Goal: Task Accomplishment & Management: Complete application form

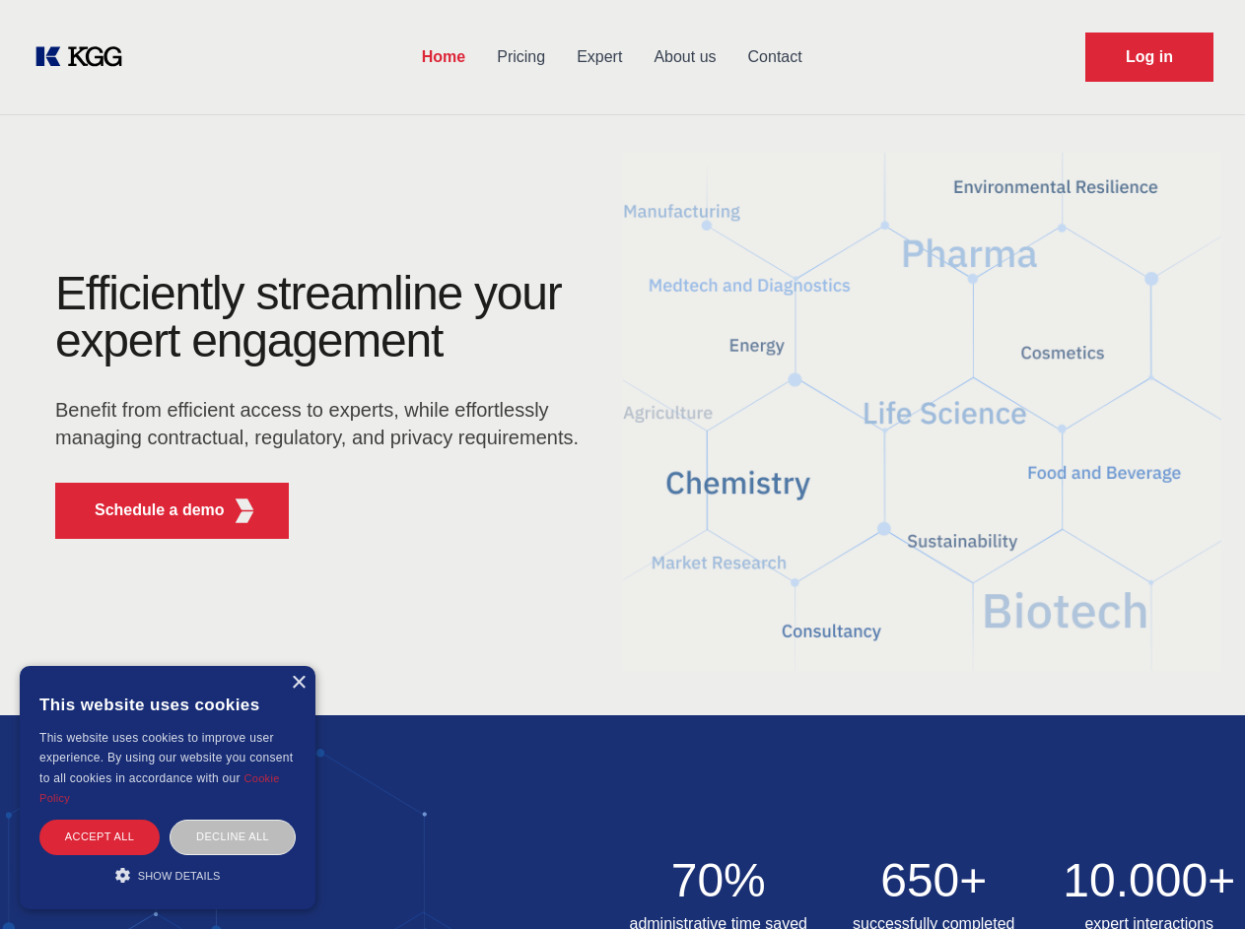
click at [622, 464] on div "Efficiently streamline your expert engagement Benefit from efficient access to …" at bounding box center [323, 412] width 599 height 285
click at [148, 510] on p "Schedule a demo" at bounding box center [160, 511] width 130 height 24
click at [298, 683] on div "× This website uses cookies This website uses cookies to improve user experienc…" at bounding box center [168, 787] width 296 height 243
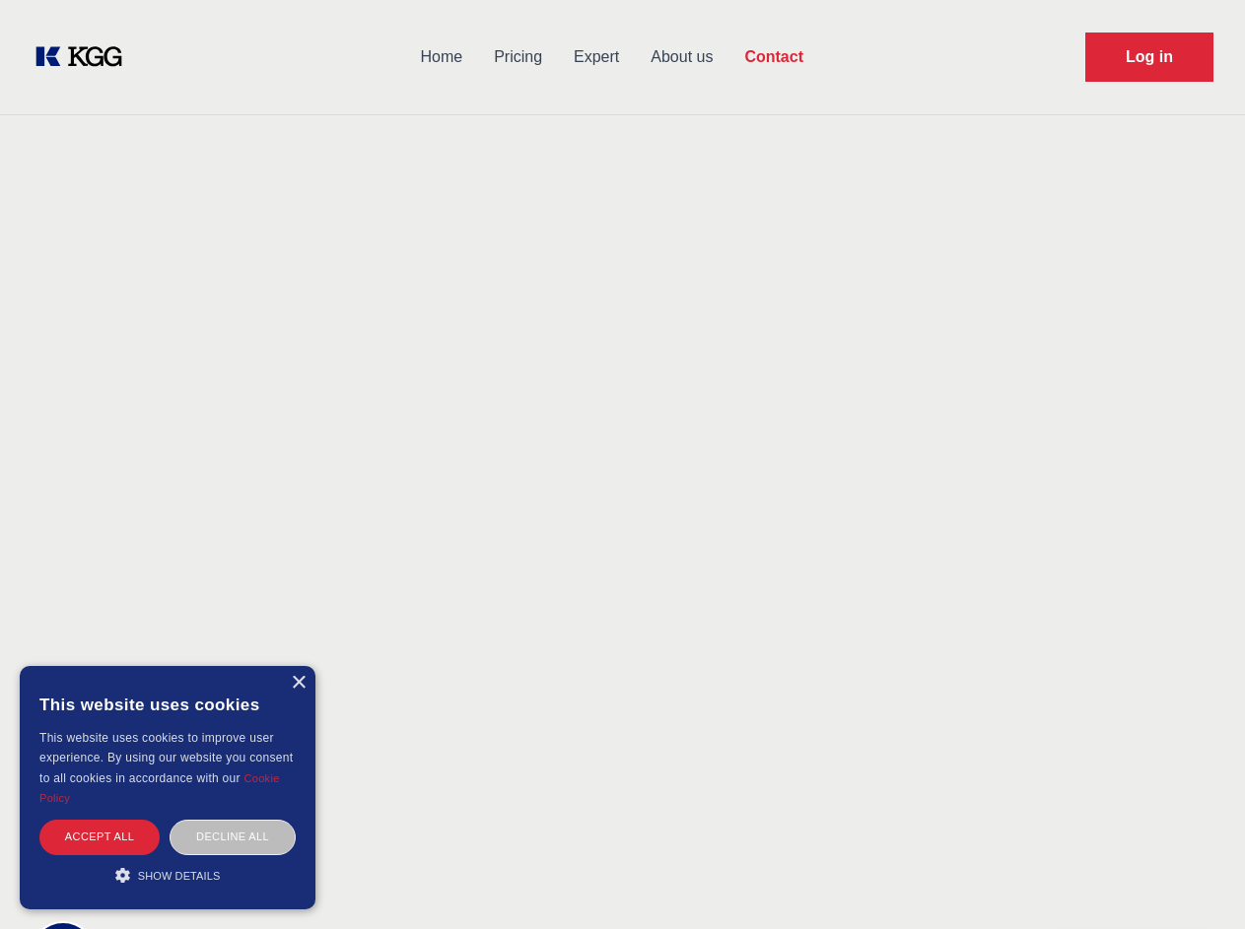
click at [100, 837] on div "Accept all" at bounding box center [99, 837] width 120 height 34
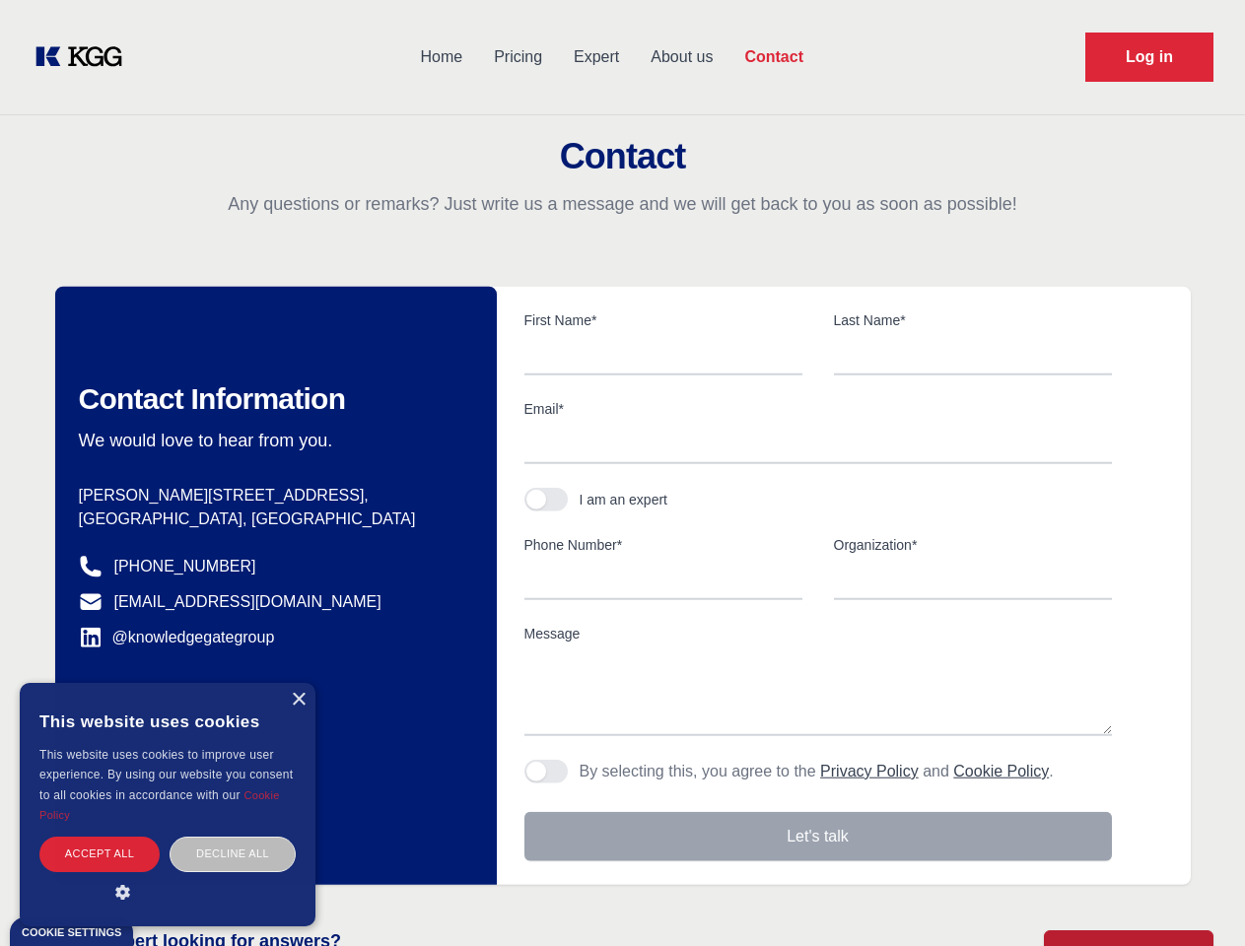
click at [233, 837] on div "Contact Information We would love to hear from you. Postal address [PERSON_NAME…" at bounding box center [275, 586] width 441 height 598
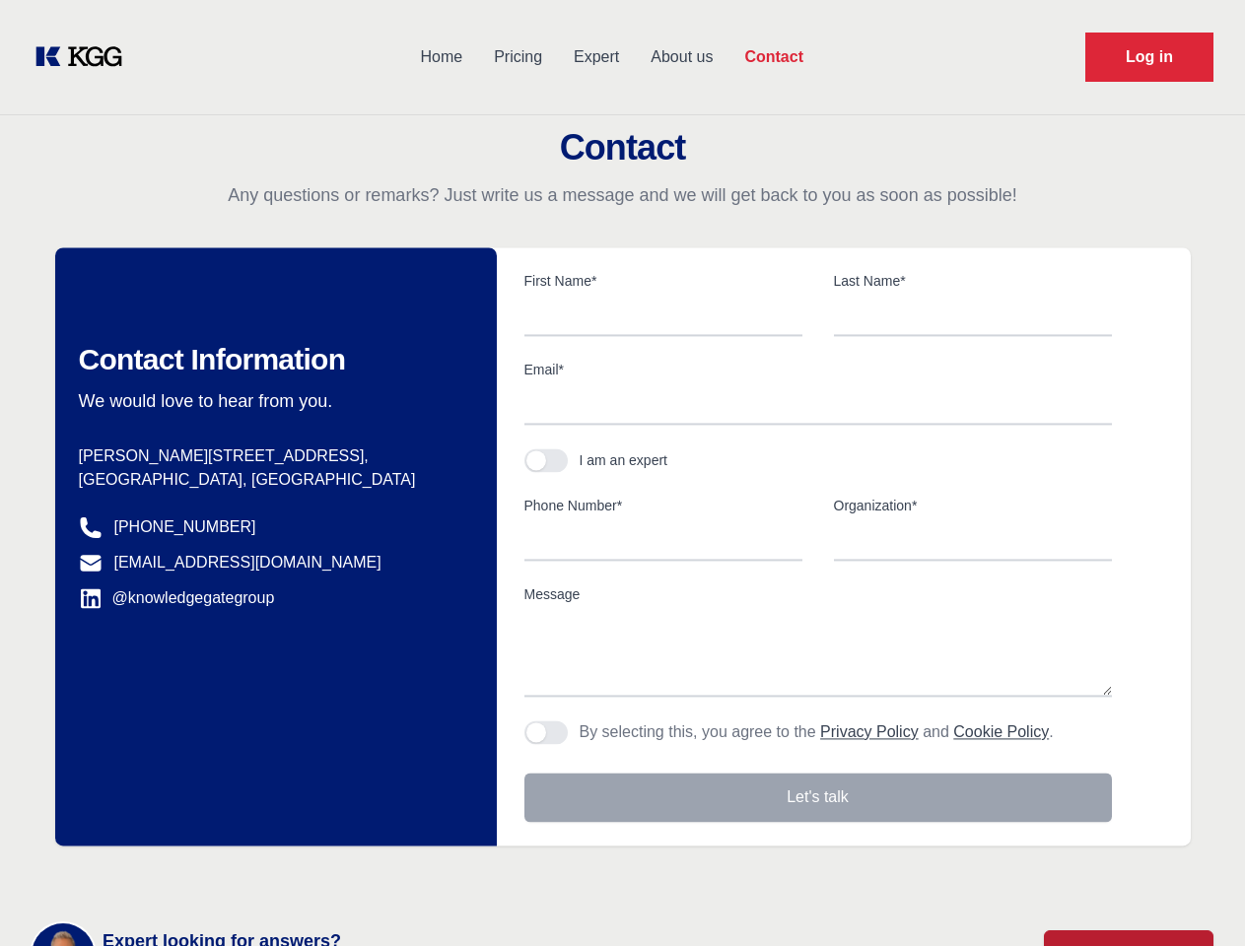
click at [168, 875] on main "Contact Any questions or remarks? Just write us a message and we will get back …" at bounding box center [622, 513] width 1245 height 1026
